Goal: Task Accomplishment & Management: Manage account settings

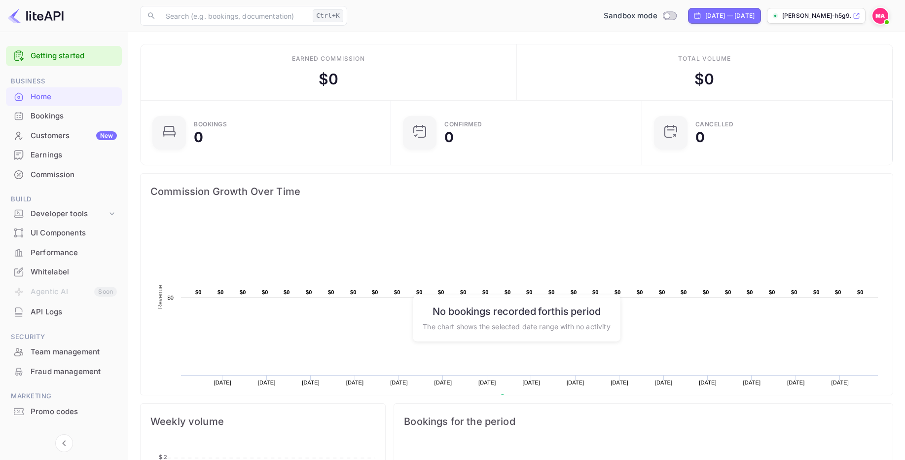
scroll to position [153, 238]
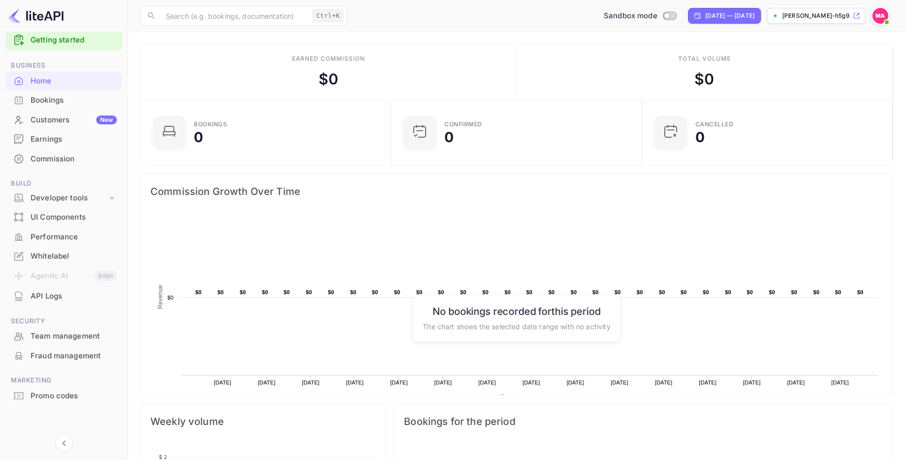
click at [840, 8] on div "[PERSON_NAME]-h5g9..." at bounding box center [816, 16] width 99 height 16
click at [55, 121] on div "Customers New" at bounding box center [74, 119] width 86 height 11
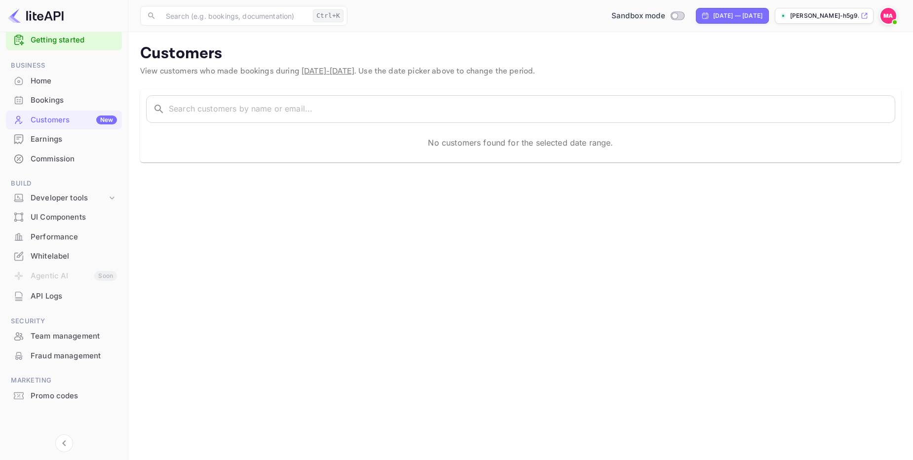
click at [58, 107] on div "Bookings" at bounding box center [64, 100] width 116 height 19
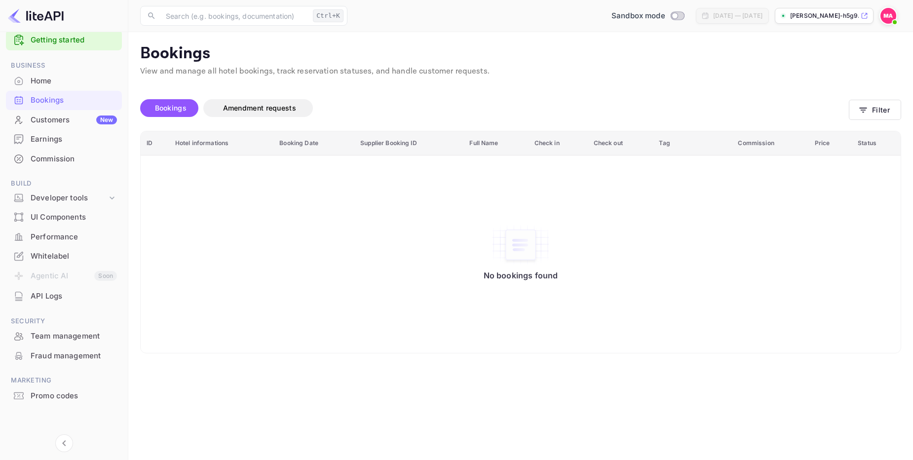
click at [48, 84] on div "Home" at bounding box center [74, 80] width 86 height 11
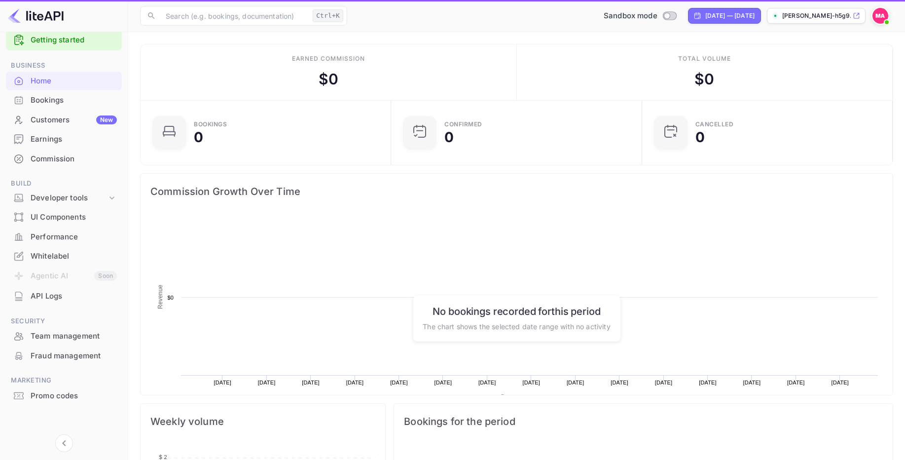
scroll to position [153, 238]
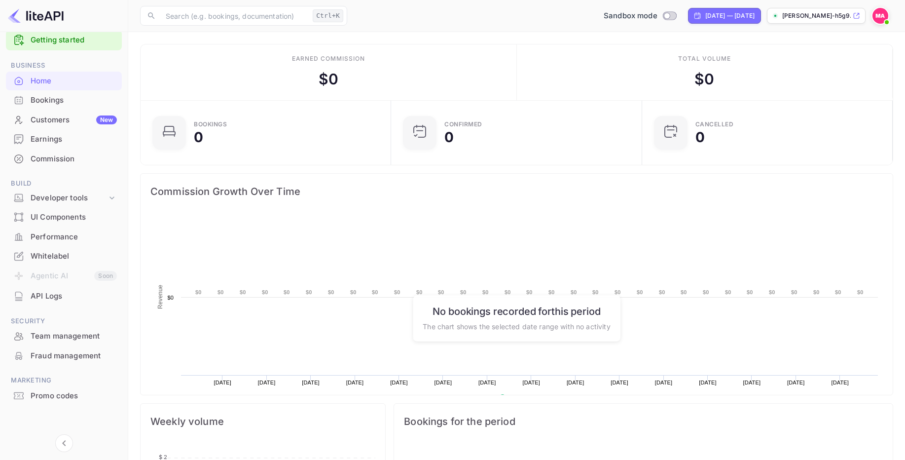
click at [32, 163] on div "Commission" at bounding box center [74, 158] width 86 height 11
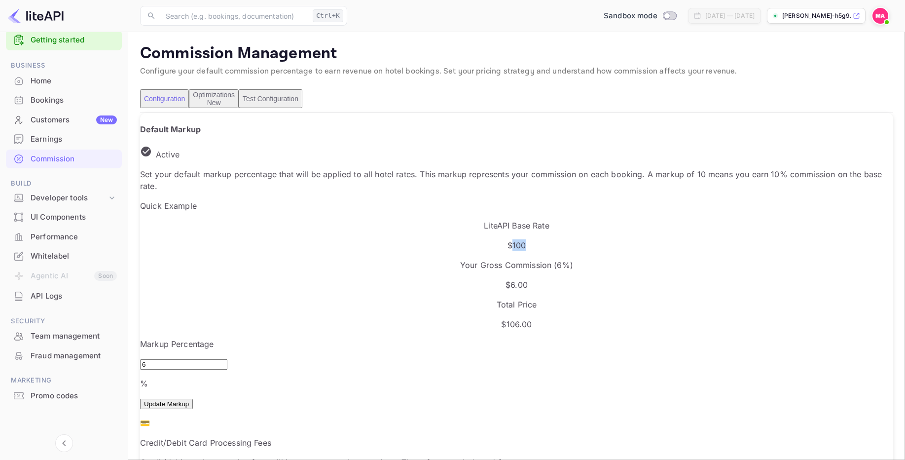
drag, startPoint x: 231, startPoint y: 254, endPoint x: 287, endPoint y: 257, distance: 55.8
click at [287, 251] on p "$100" at bounding box center [516, 245] width 753 height 12
click at [376, 279] on p "$ 6.00" at bounding box center [516, 285] width 753 height 12
click at [396, 259] on p "Your Gross Commission ( 6 %)" at bounding box center [516, 265] width 753 height 12
drag, startPoint x: 353, startPoint y: 242, endPoint x: 433, endPoint y: 249, distance: 80.2
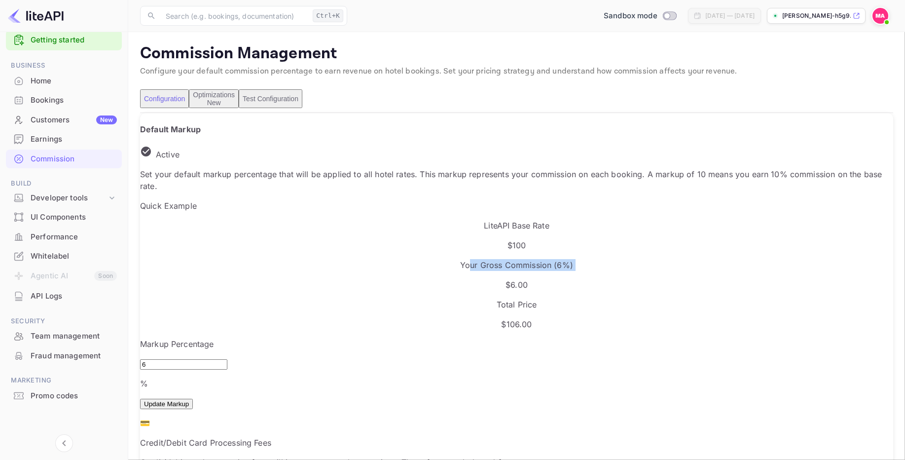
click at [433, 259] on div "Your Gross Commission ( 6 %) $ 6.00" at bounding box center [516, 275] width 753 height 32
click at [426, 259] on p "Your Gross Commission ( 6 %)" at bounding box center [516, 265] width 753 height 12
drag, startPoint x: 184, startPoint y: 313, endPoint x: 166, endPoint y: 303, distance: 20.6
click at [166, 359] on input "6" at bounding box center [183, 364] width 87 height 10
click at [342, 278] on div "Default Markup Active Set your default markup percentage that will be applied t…" at bounding box center [516, 335] width 753 height 424
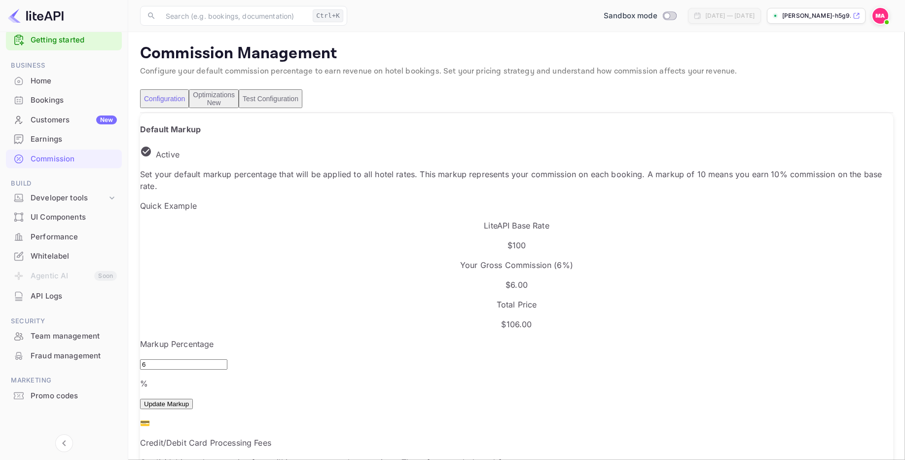
click at [193, 399] on button "Update Markup" at bounding box center [166, 404] width 53 height 10
drag, startPoint x: 178, startPoint y: 317, endPoint x: 138, endPoint y: 316, distance: 39.5
type input "5"
click at [193, 399] on button "Update Markup" at bounding box center [166, 404] width 53 height 10
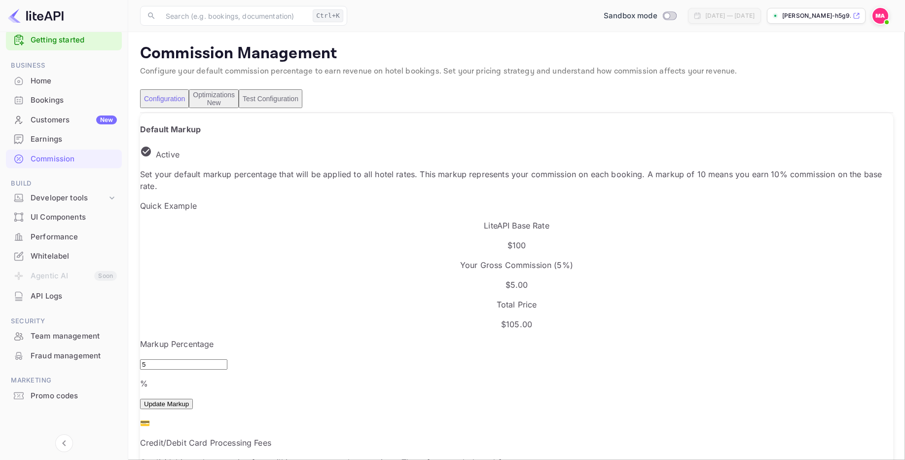
click at [408, 338] on div "Markup Percentage 5 % ​ Update Markup" at bounding box center [516, 373] width 753 height 71
click at [239, 108] on button "Optimizations New" at bounding box center [214, 98] width 50 height 19
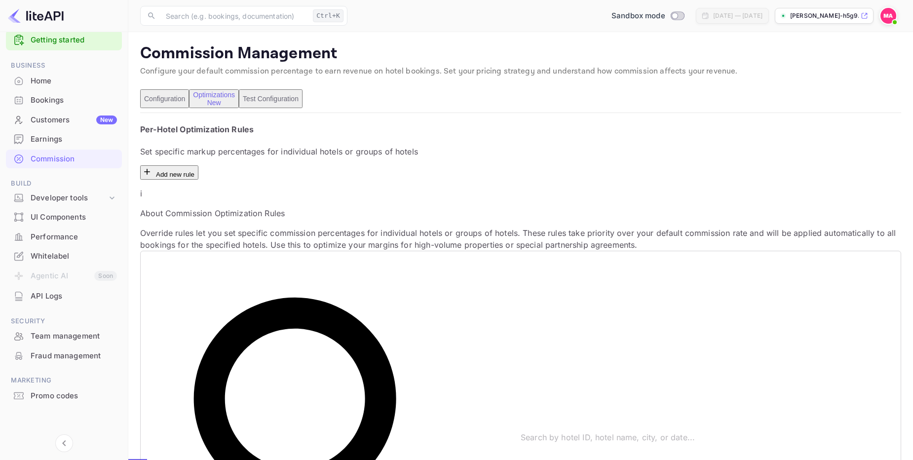
click at [302, 107] on button "Test Configuration" at bounding box center [271, 98] width 64 height 19
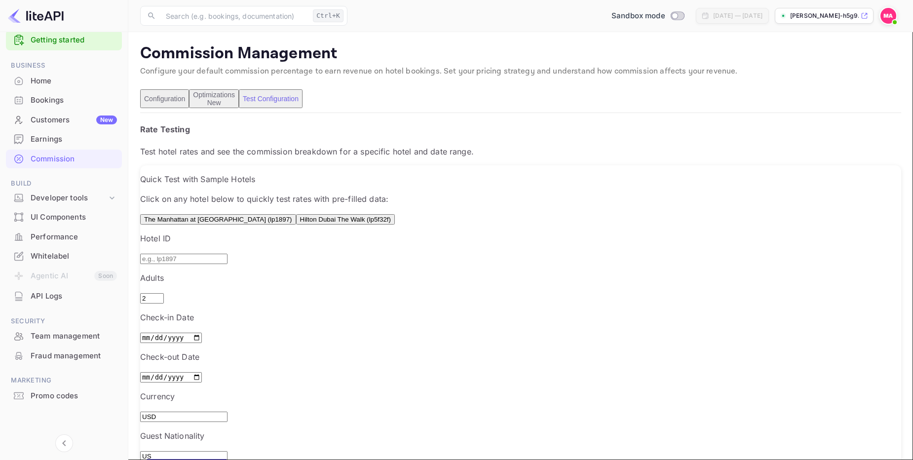
click at [178, 104] on button "Configuration" at bounding box center [164, 98] width 49 height 19
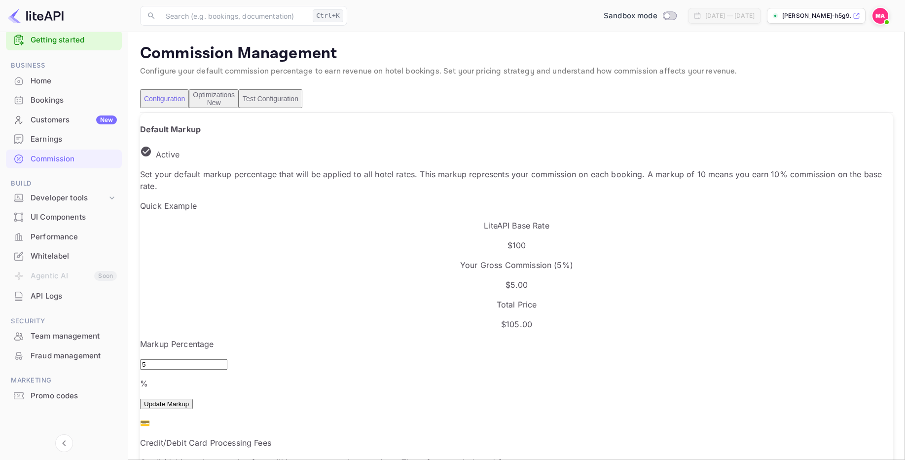
click at [67, 218] on div "UI Components" at bounding box center [74, 217] width 86 height 11
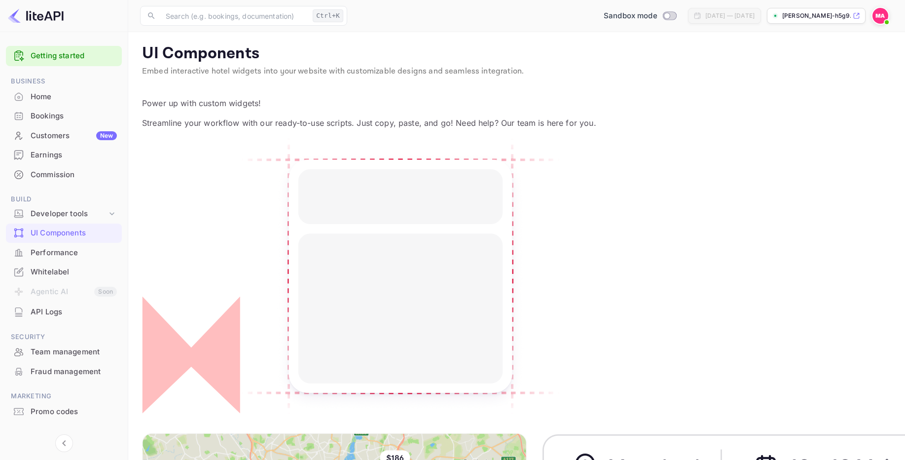
click at [41, 255] on div "Performance" at bounding box center [74, 252] width 86 height 11
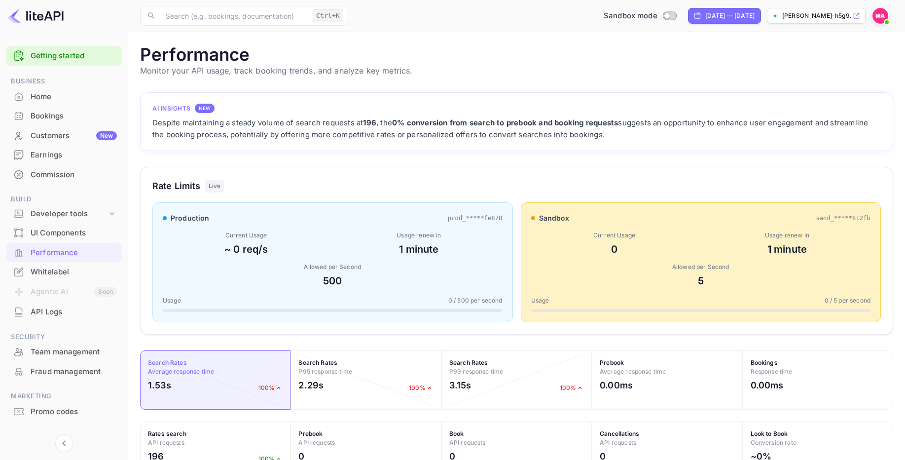
click at [837, 219] on div "sand_*****812fb" at bounding box center [843, 218] width 55 height 9
click at [841, 259] on div "Current Usage 0 Usage renew in 1 minute Allowed per Second 5" at bounding box center [701, 259] width 340 height 57
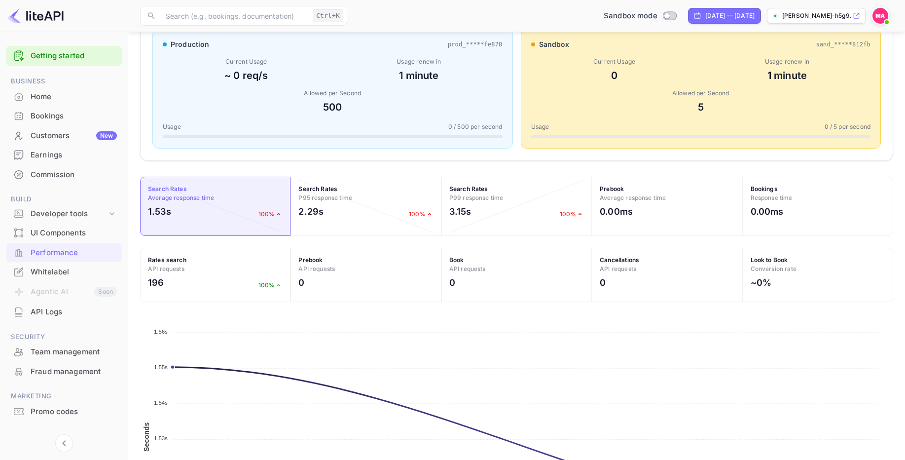
scroll to position [178, 0]
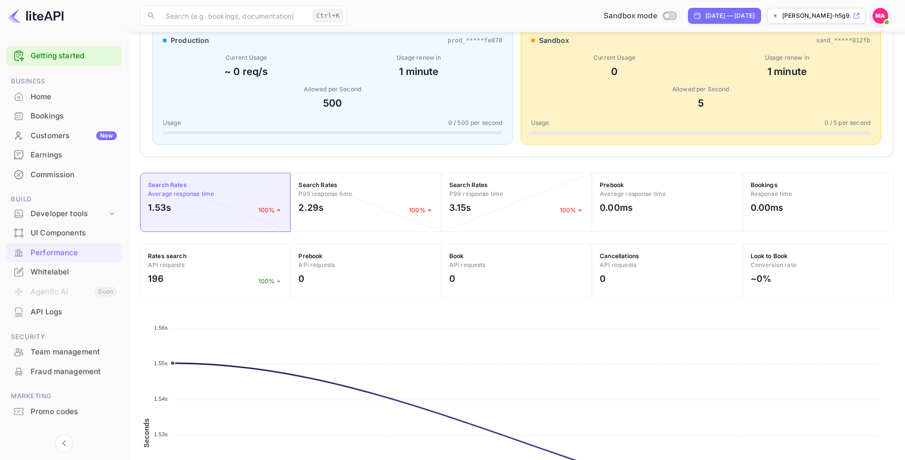
click at [55, 267] on div "Whitelabel" at bounding box center [74, 271] width 86 height 11
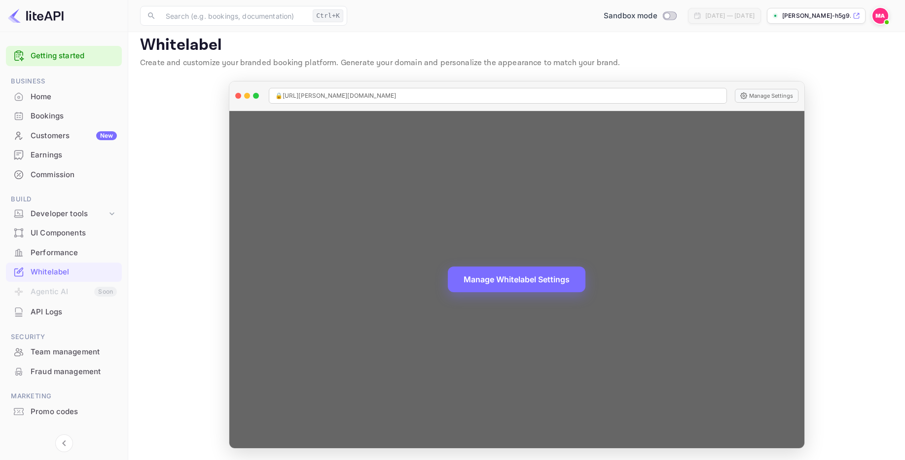
scroll to position [9, 0]
click at [487, 283] on button "Manage Whitelabel Settings" at bounding box center [517, 278] width 138 height 26
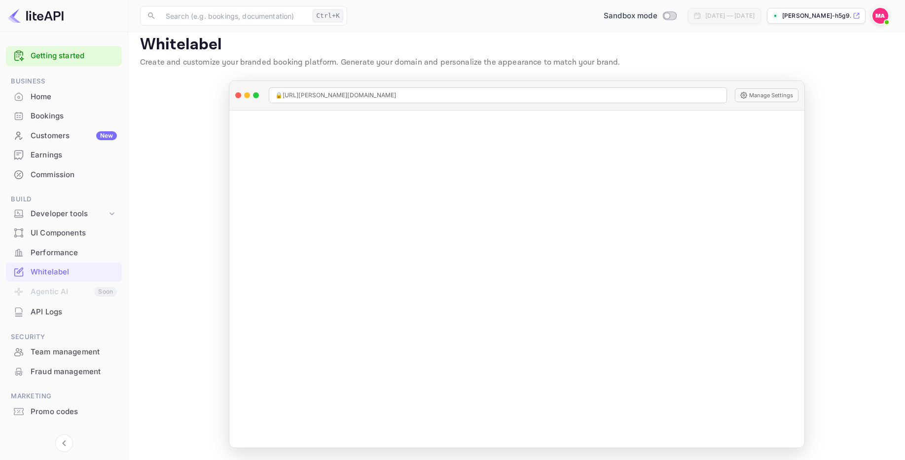
click at [59, 106] on li "Bookings" at bounding box center [64, 116] width 116 height 20
click at [60, 100] on div "Home" at bounding box center [74, 96] width 86 height 11
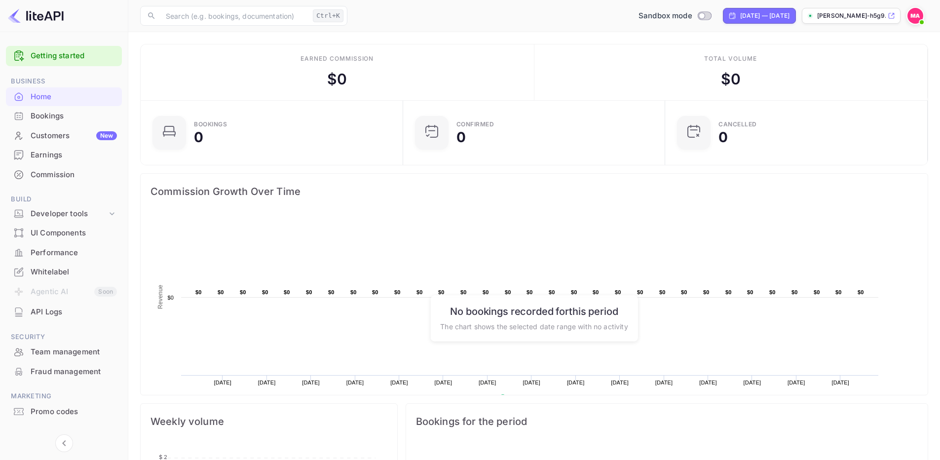
scroll to position [153, 249]
